Goal: Task Accomplishment & Management: Complete application form

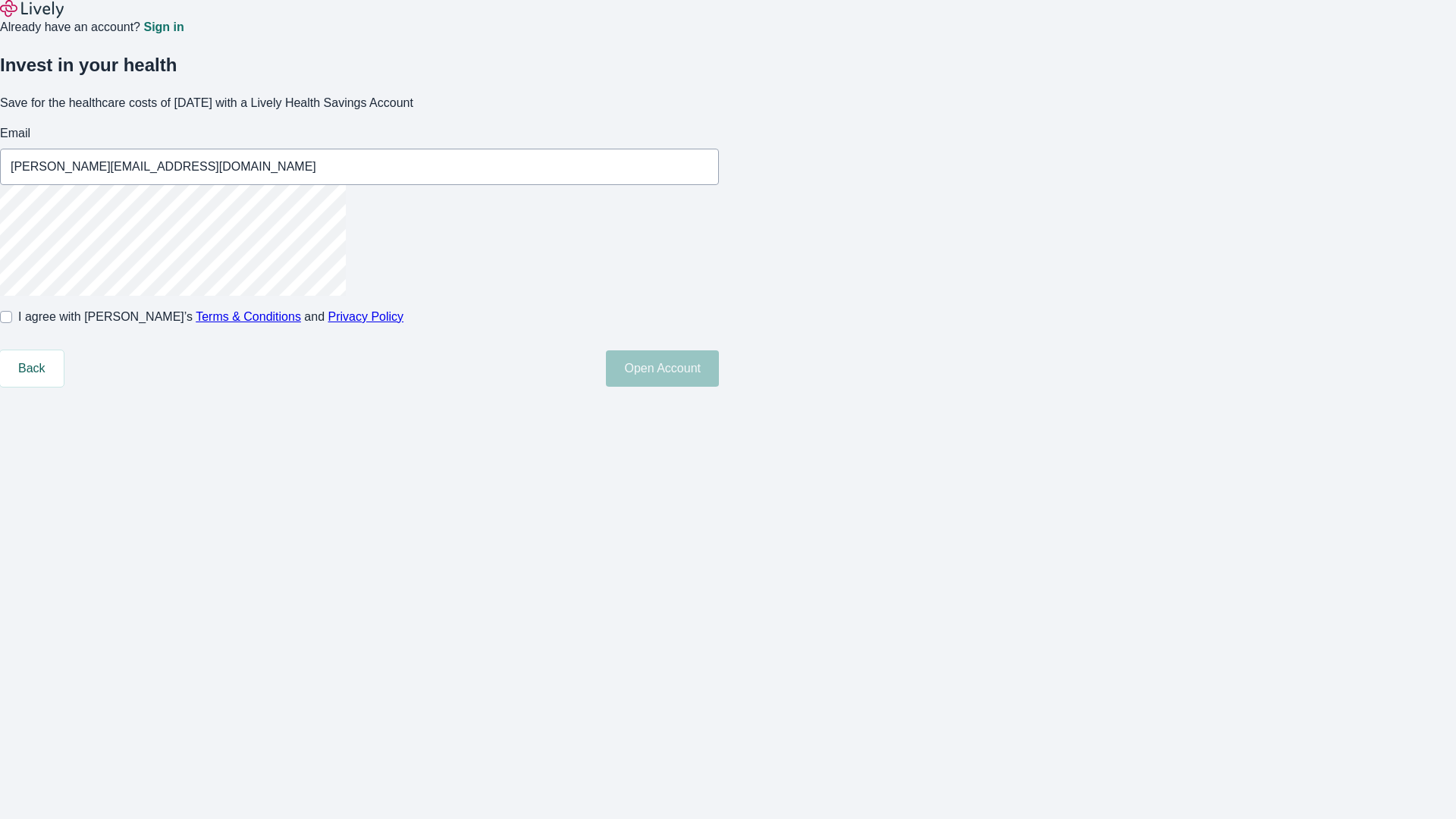
click at [12, 324] on input "I agree with Lively’s Terms & Conditions and Privacy Policy" at bounding box center [6, 317] width 12 height 12
checkbox input "true"
click at [719, 387] on button "Open Account" at bounding box center [662, 369] width 113 height 36
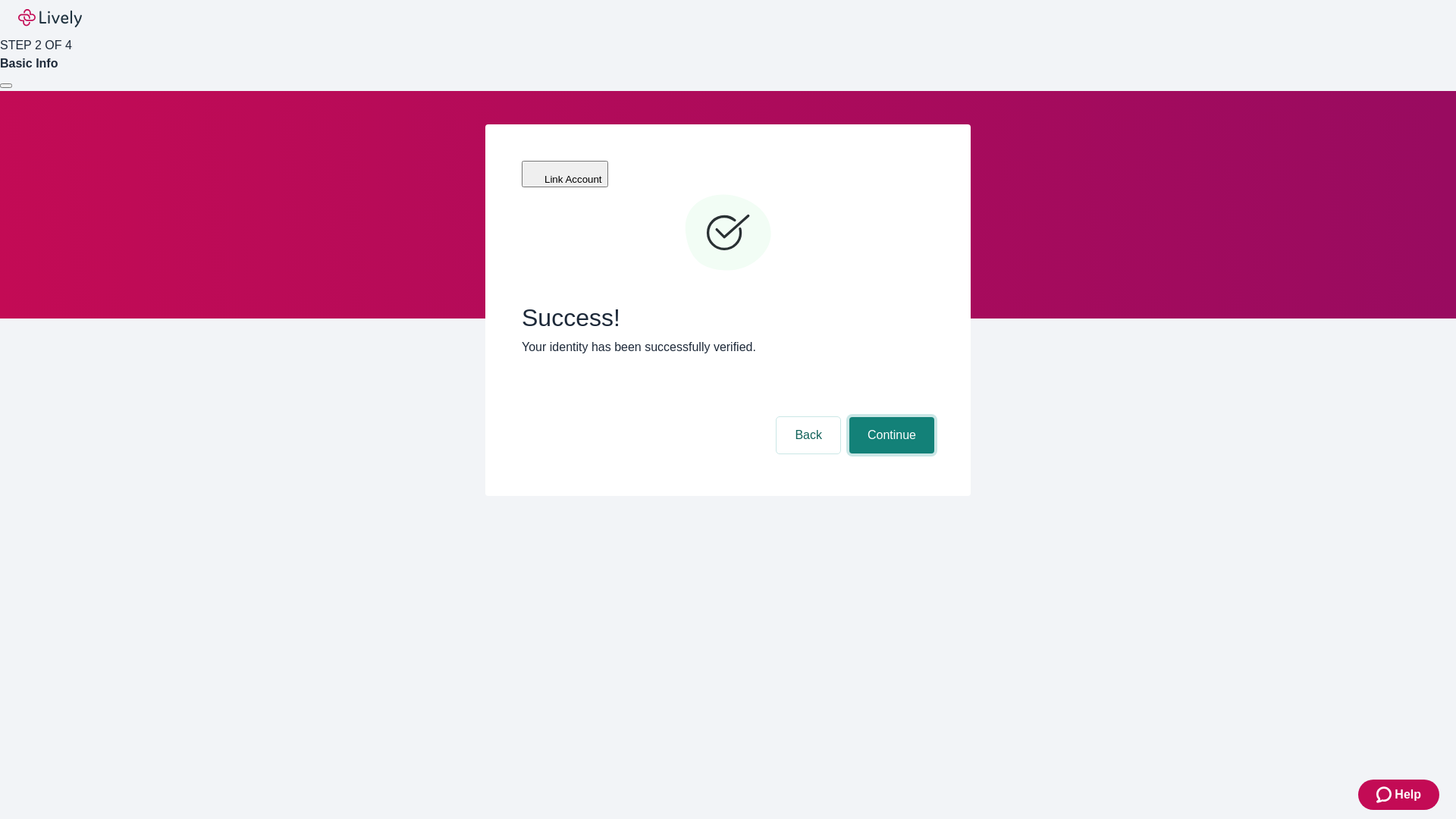
click at [889, 417] on button "Continue" at bounding box center [892, 435] width 85 height 36
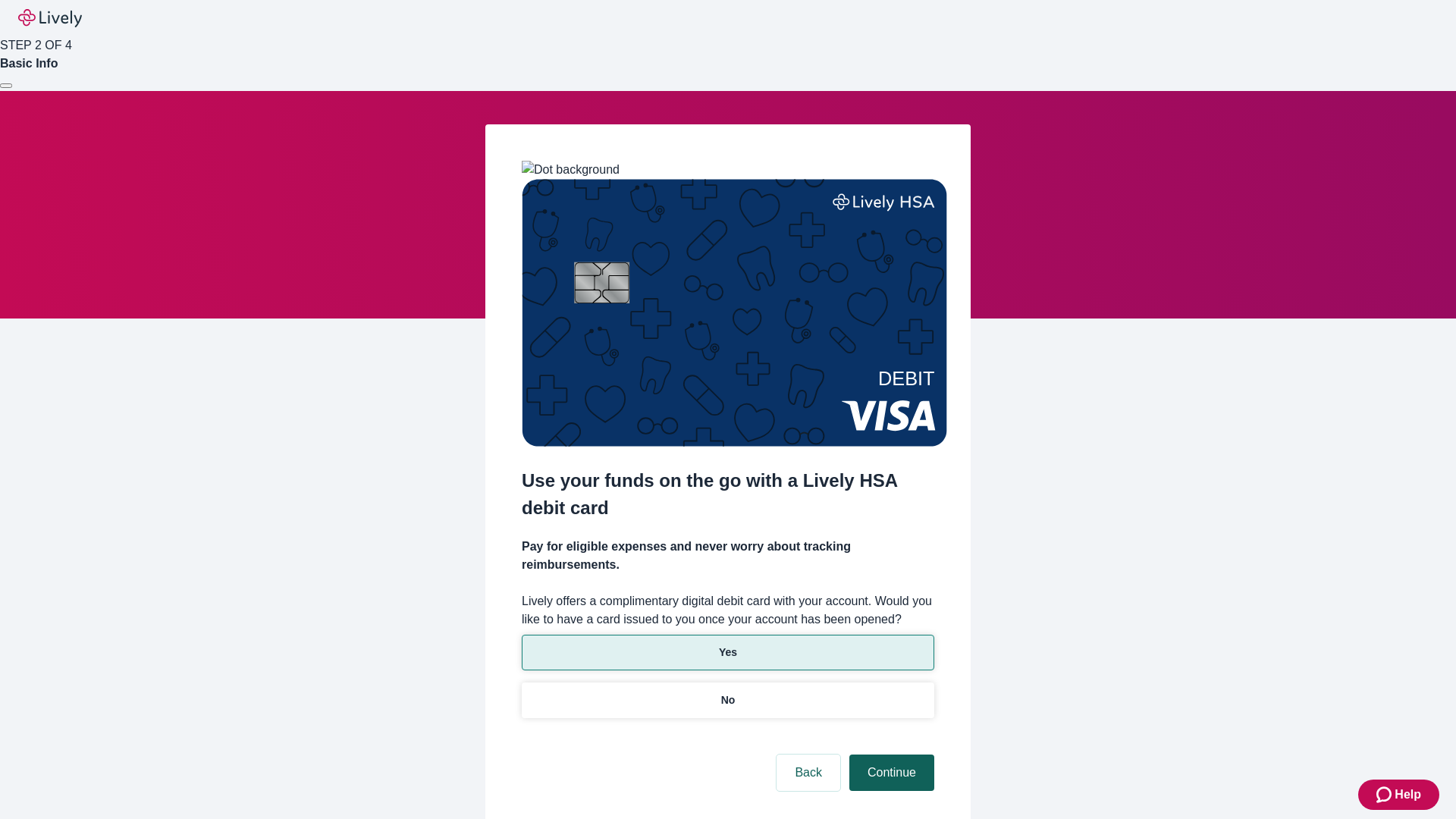
click at [727, 645] on p "Yes" at bounding box center [728, 652] width 18 height 16
click at [889, 755] on button "Continue" at bounding box center [892, 773] width 85 height 36
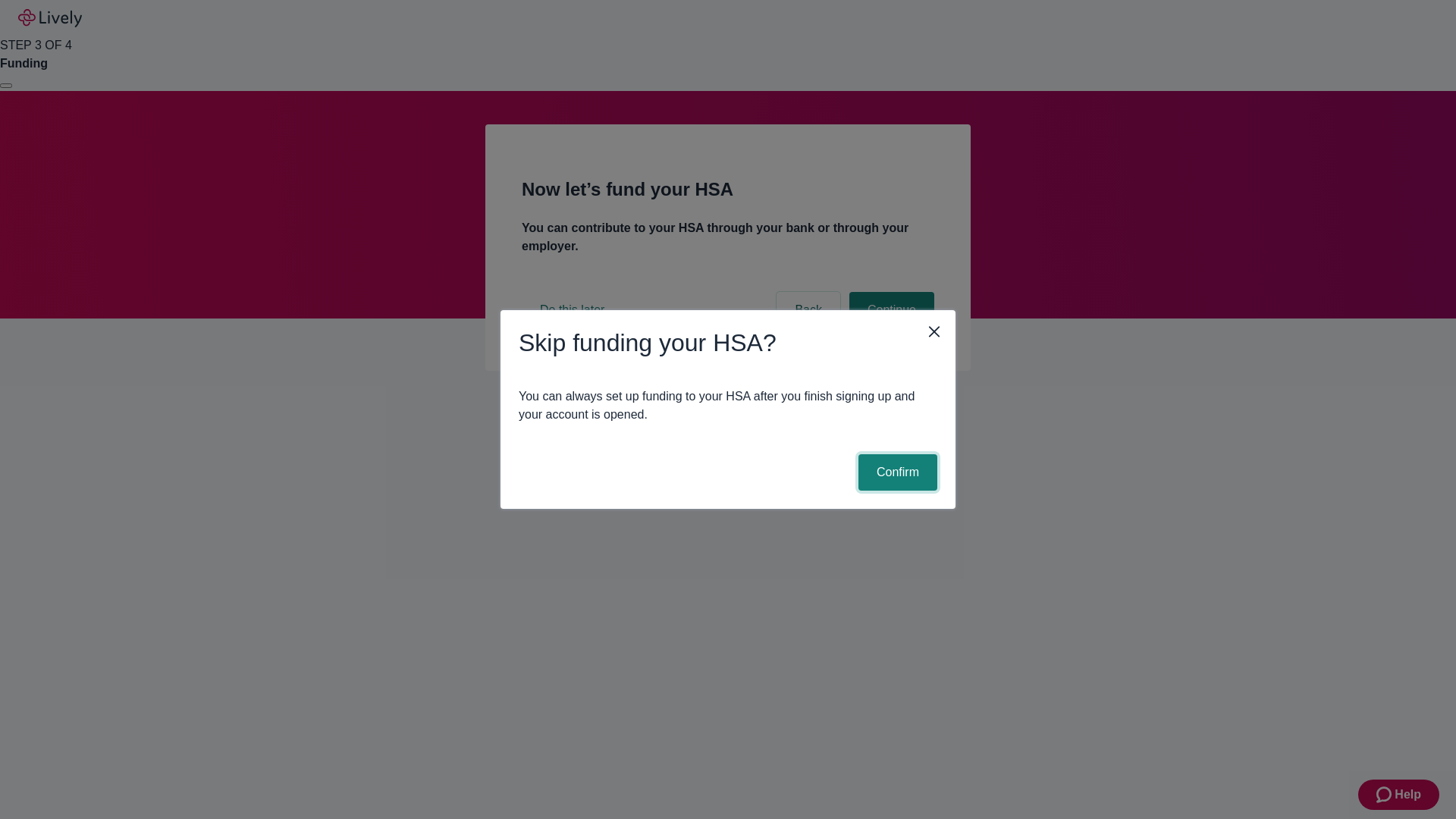
click at [896, 473] on button "Confirm" at bounding box center [898, 473] width 79 height 36
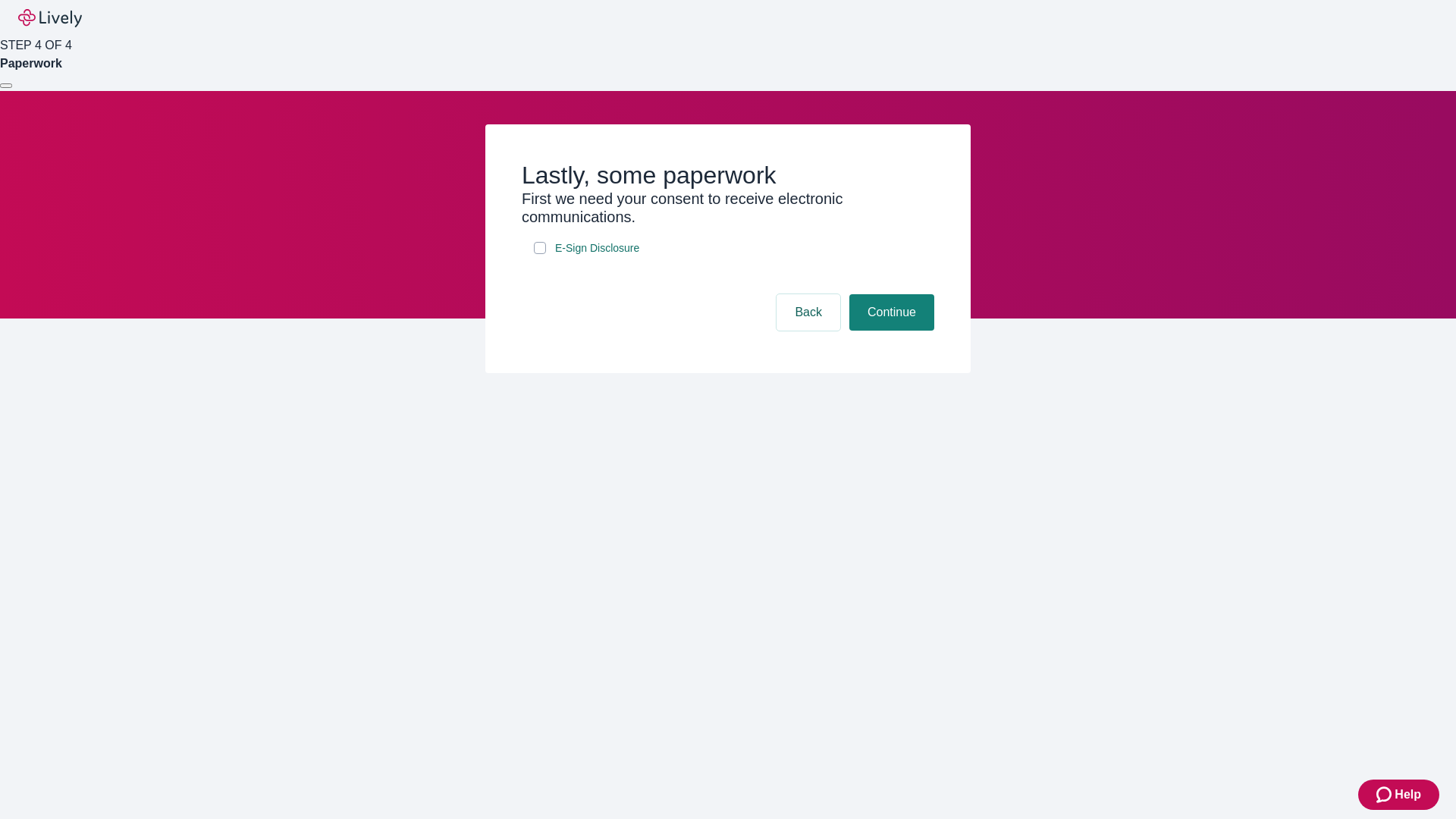
click at [540, 254] on input "E-Sign Disclosure" at bounding box center [540, 247] width 12 height 12
checkbox input "true"
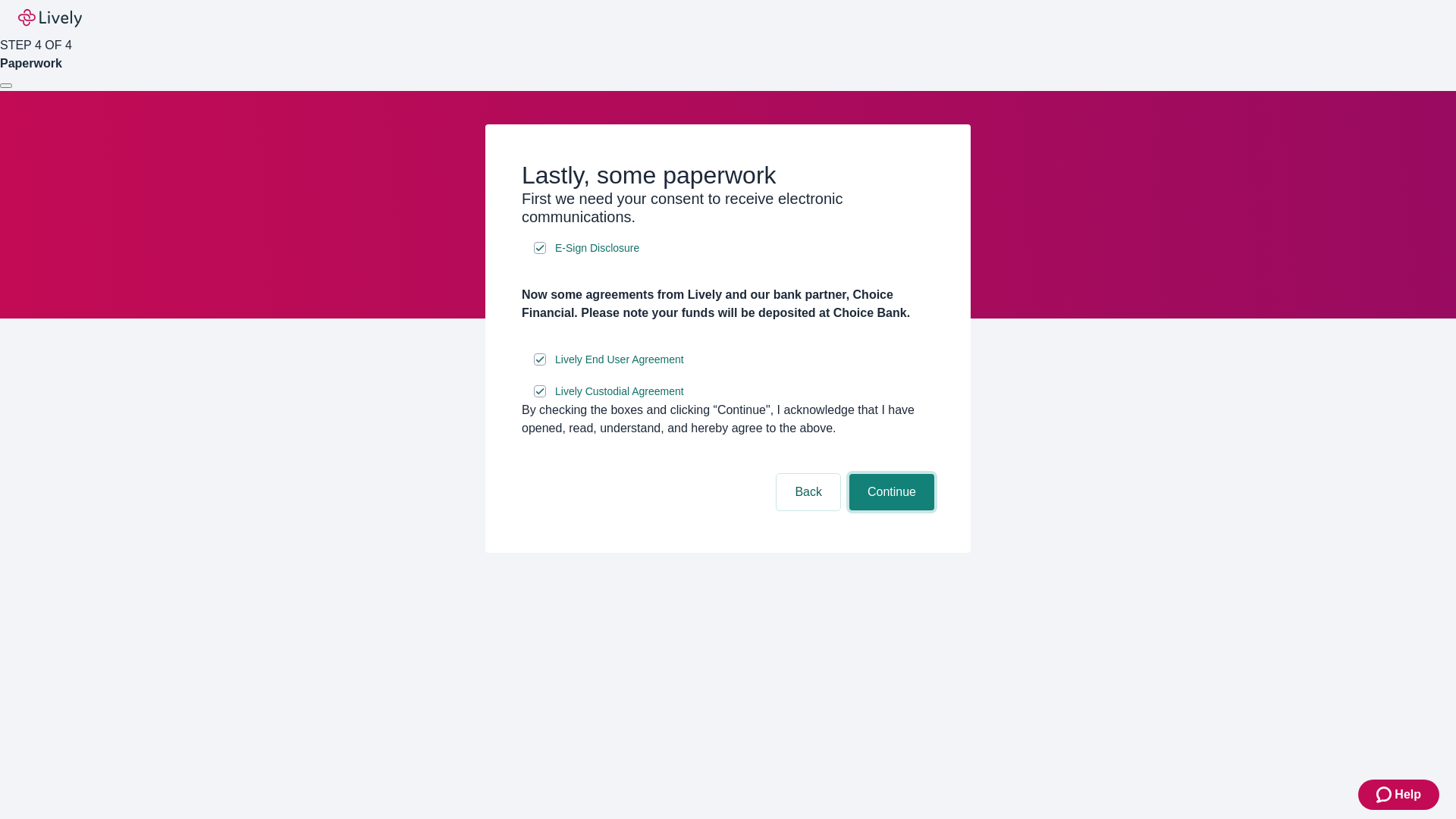
click at [889, 510] on button "Continue" at bounding box center [892, 492] width 85 height 36
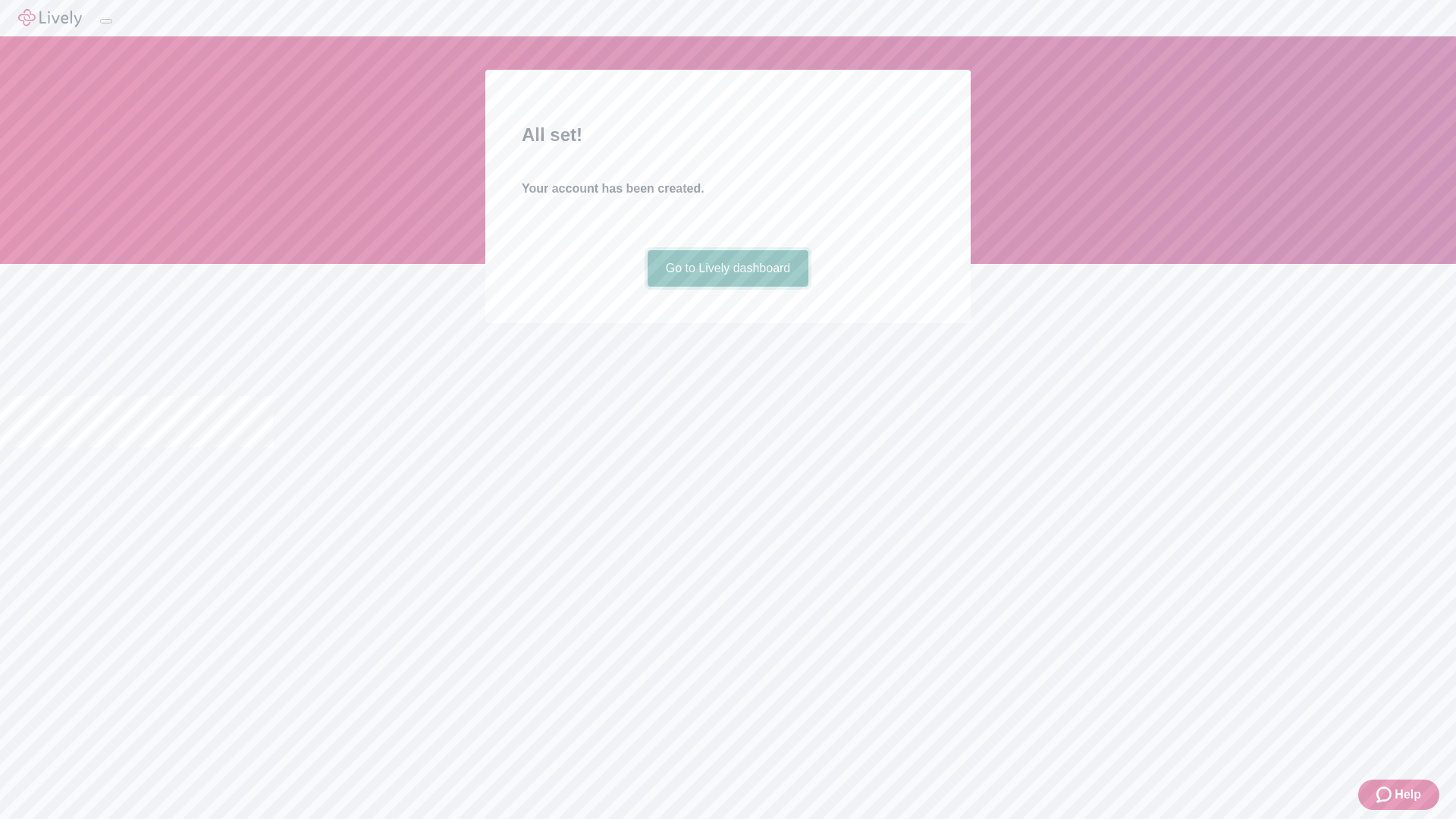
click at [727, 287] on link "Go to Lively dashboard" at bounding box center [728, 269] width 161 height 36
